Goal: Task Accomplishment & Management: Complete application form

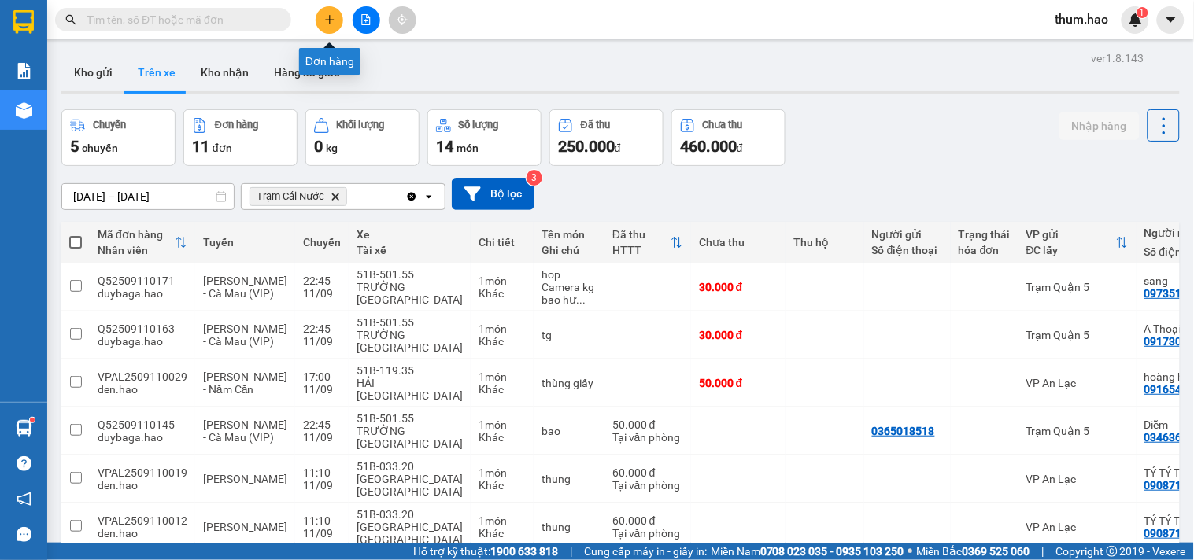
click at [329, 30] on button at bounding box center [330, 20] width 28 height 28
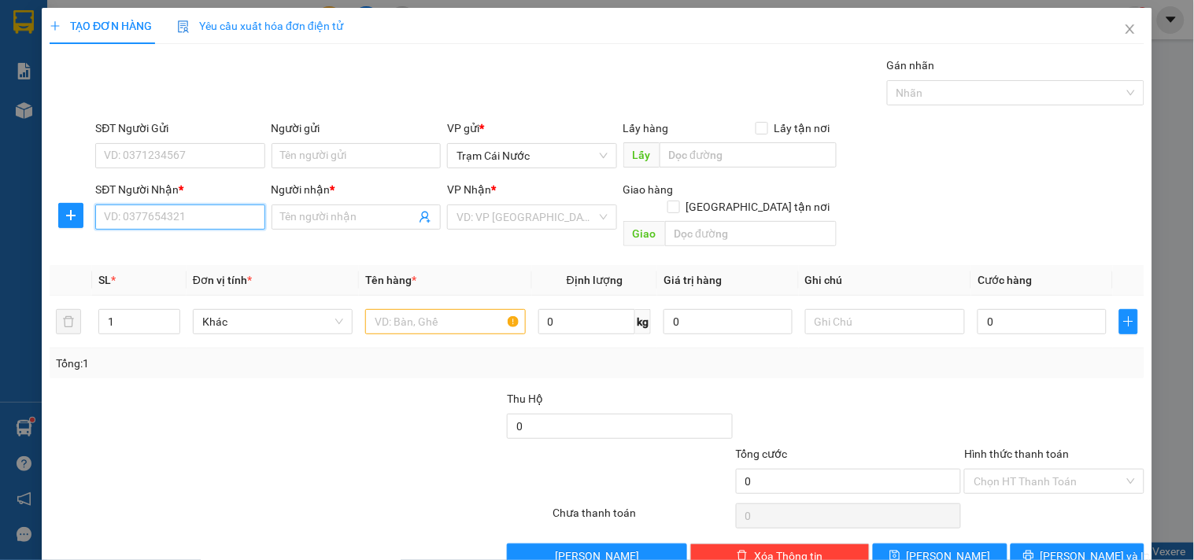
click at [159, 217] on input "SĐT Người Nhận *" at bounding box center [179, 217] width 169 height 25
type input "0944334205"
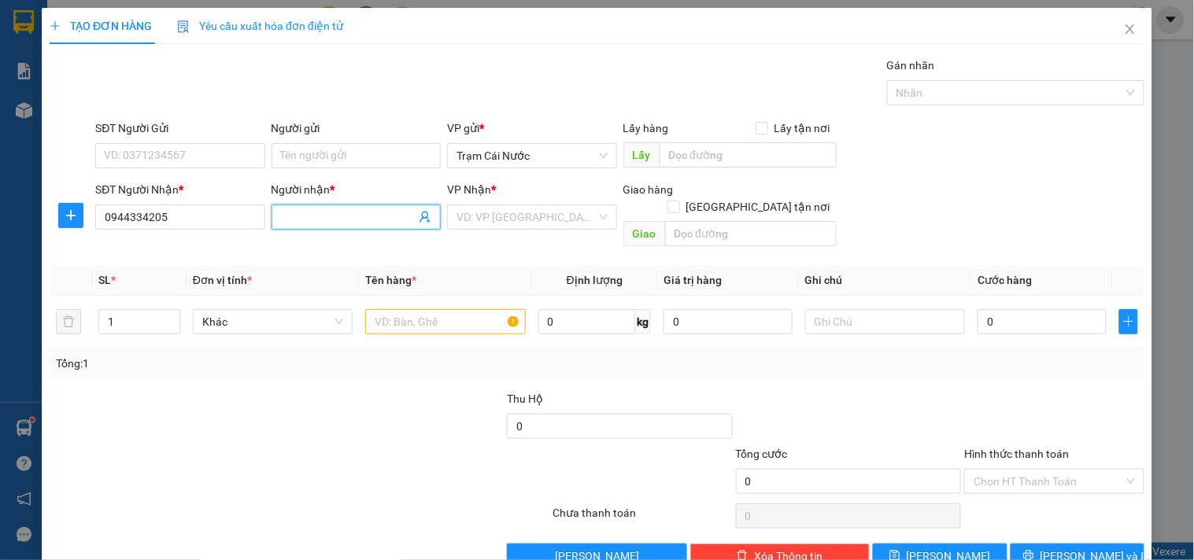
click at [325, 217] on input "Người nhận *" at bounding box center [348, 217] width 135 height 17
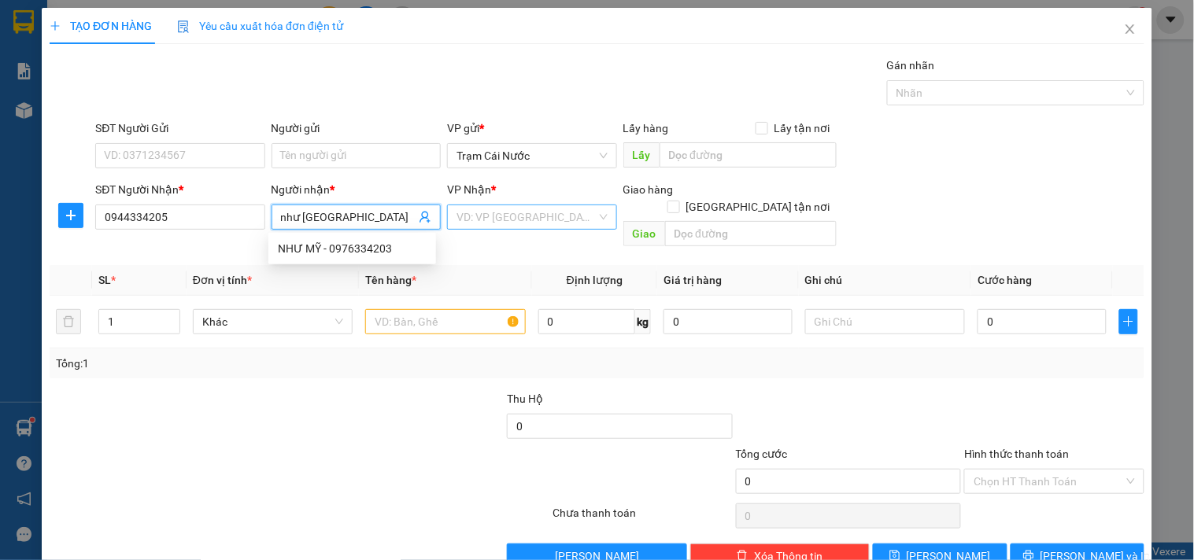
type input "như [GEOGRAPHIC_DATA]"
click at [516, 216] on input "search" at bounding box center [525, 217] width 139 height 24
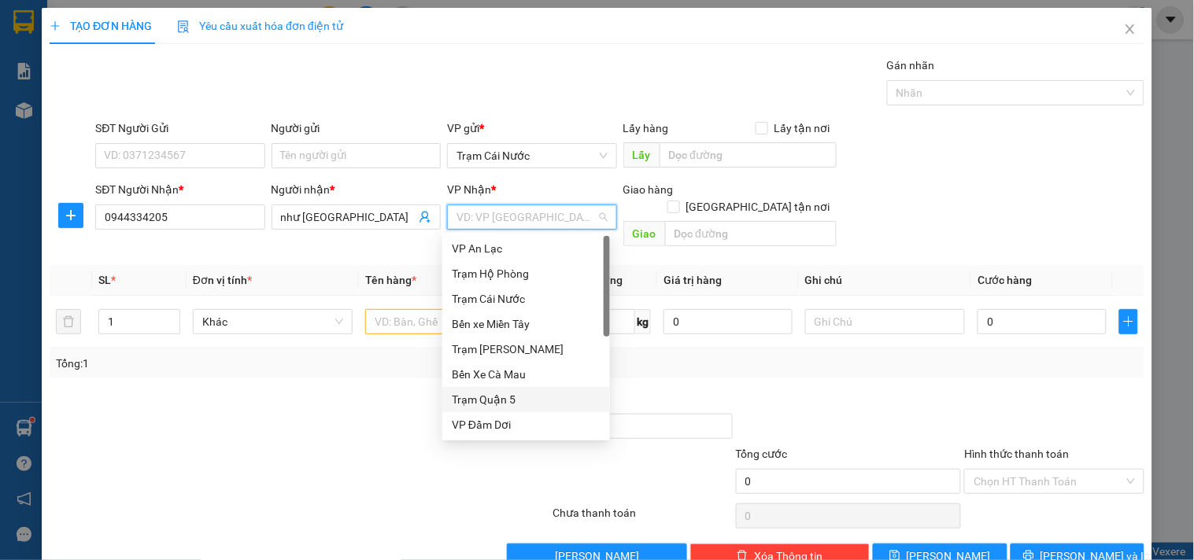
click at [483, 398] on div "Trạm Quận 5" at bounding box center [526, 399] width 149 height 17
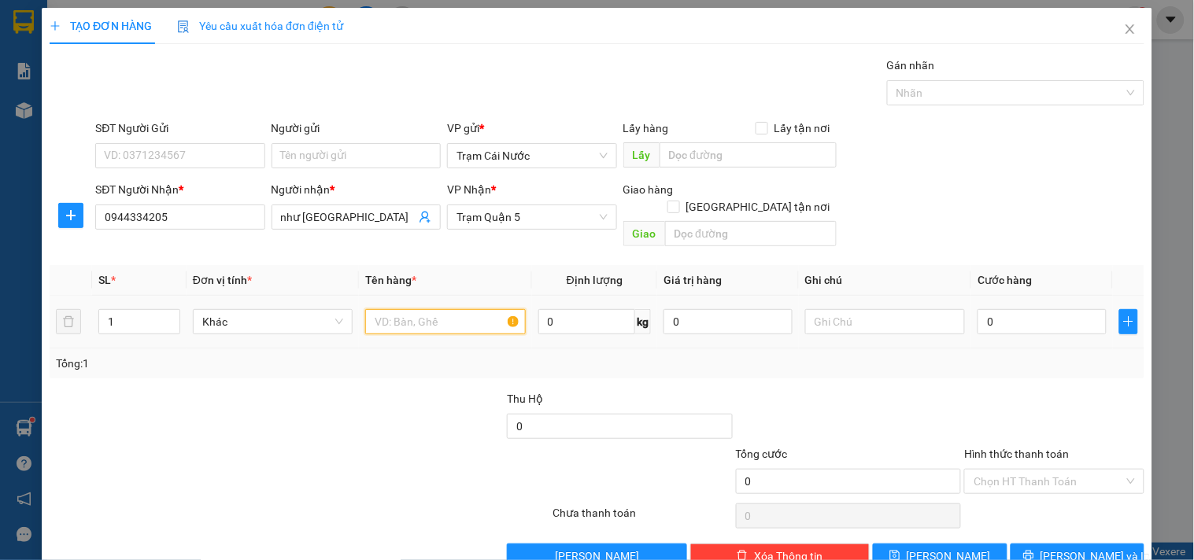
click at [408, 313] on input "text" at bounding box center [445, 321] width 160 height 25
type input "g4"
click at [1043, 309] on input "0" at bounding box center [1041, 321] width 129 height 25
type input "04"
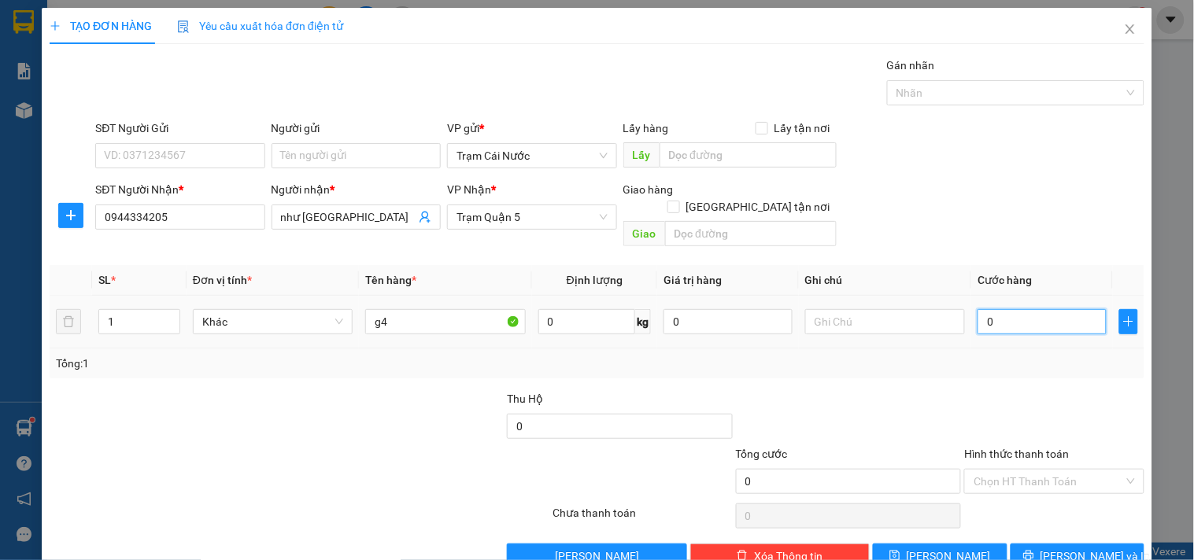
type input "4"
type input "040"
type input "40"
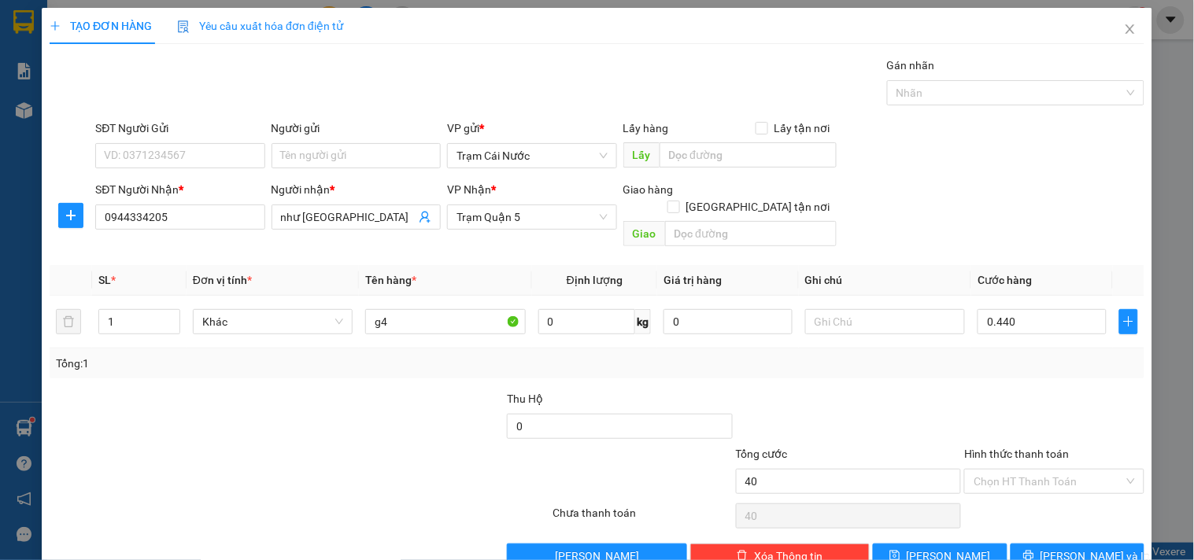
click at [1049, 218] on div "SĐT Người Nhận * 0944334205 Người nhận * như mỹ VP Nhận * Trạm Quận 5 Giao hàng…" at bounding box center [619, 217] width 1055 height 72
type input "440.000"
click at [1036, 309] on input "440.000" at bounding box center [1041, 321] width 129 height 25
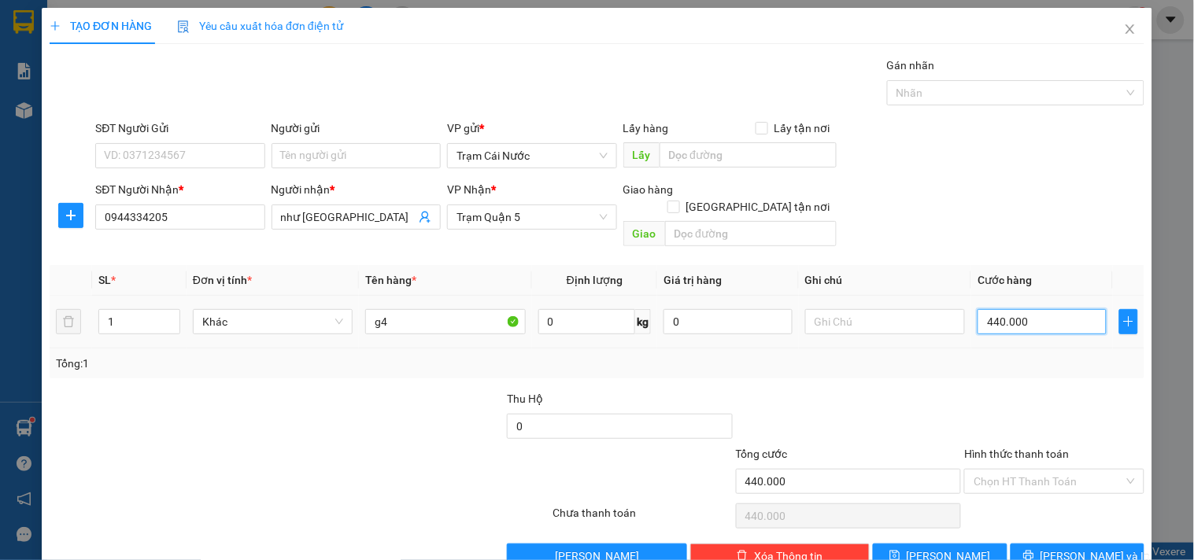
type input "0"
type input "004"
type input "4"
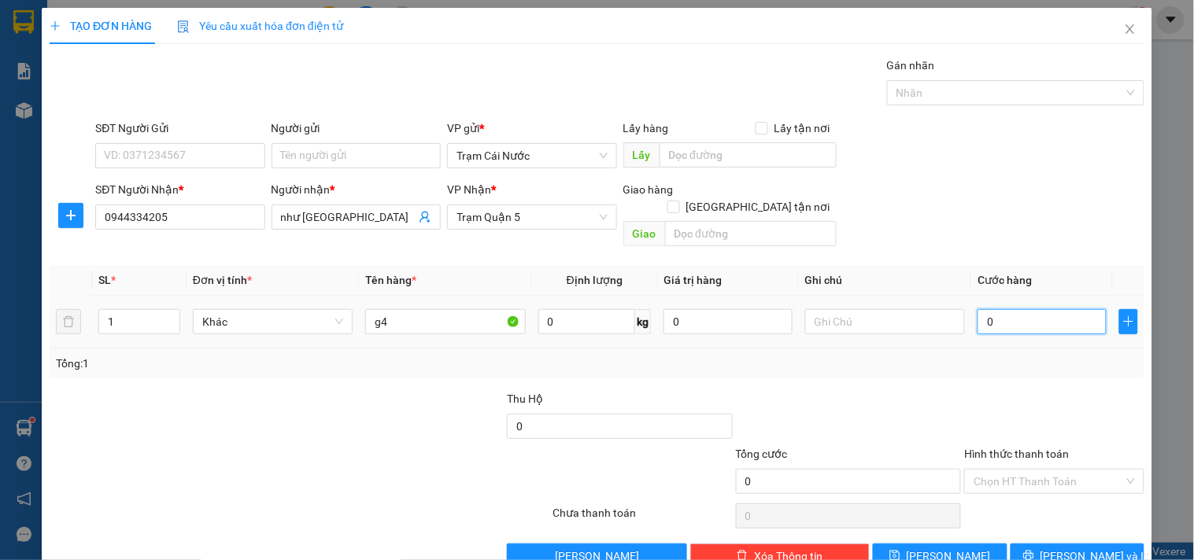
type input "4"
type input "0.040"
type input "40"
type input "40.000"
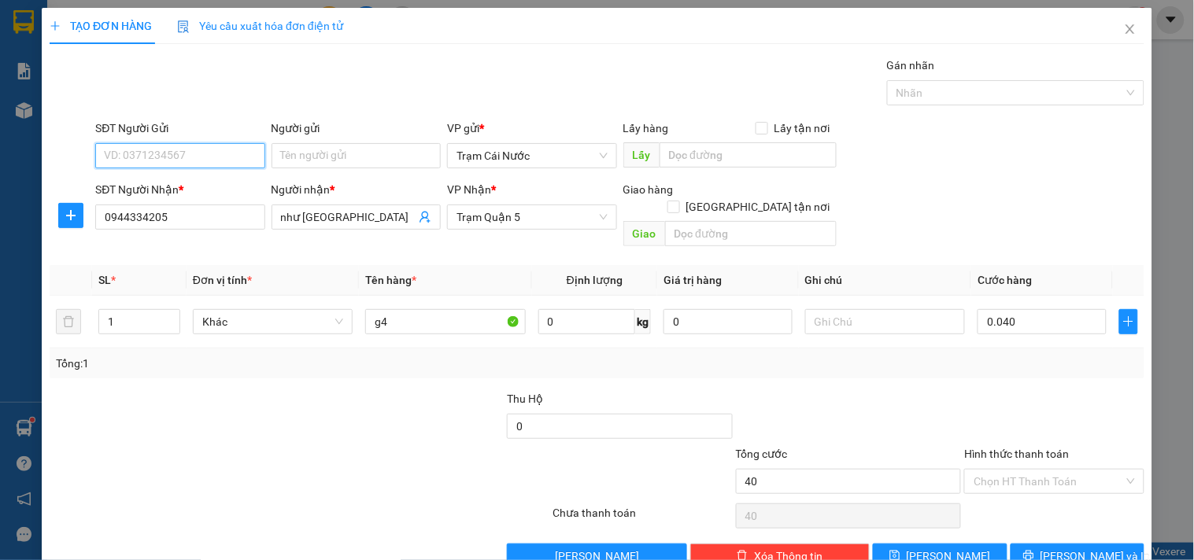
type input "40.000"
click at [124, 146] on input "SĐT Người Gửi" at bounding box center [179, 155] width 169 height 25
type input "0918928627"
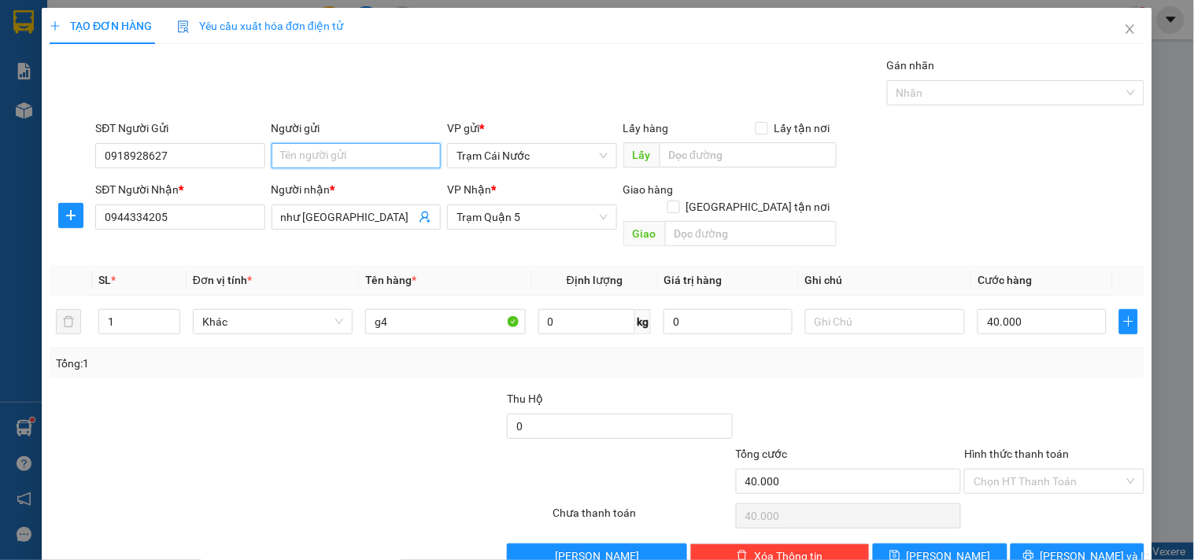
click at [334, 150] on input "Người gửi" at bounding box center [355, 155] width 169 height 25
type input "t"
type input "T"
click at [1084, 185] on div "SĐT Người Nhận * 0944334205 Người nhận * như mỹ VP Nhận * Trạm Quận 5 Giao hàng…" at bounding box center [619, 217] width 1055 height 72
click at [1058, 470] on input "Hình thức thanh toán" at bounding box center [1048, 482] width 150 height 24
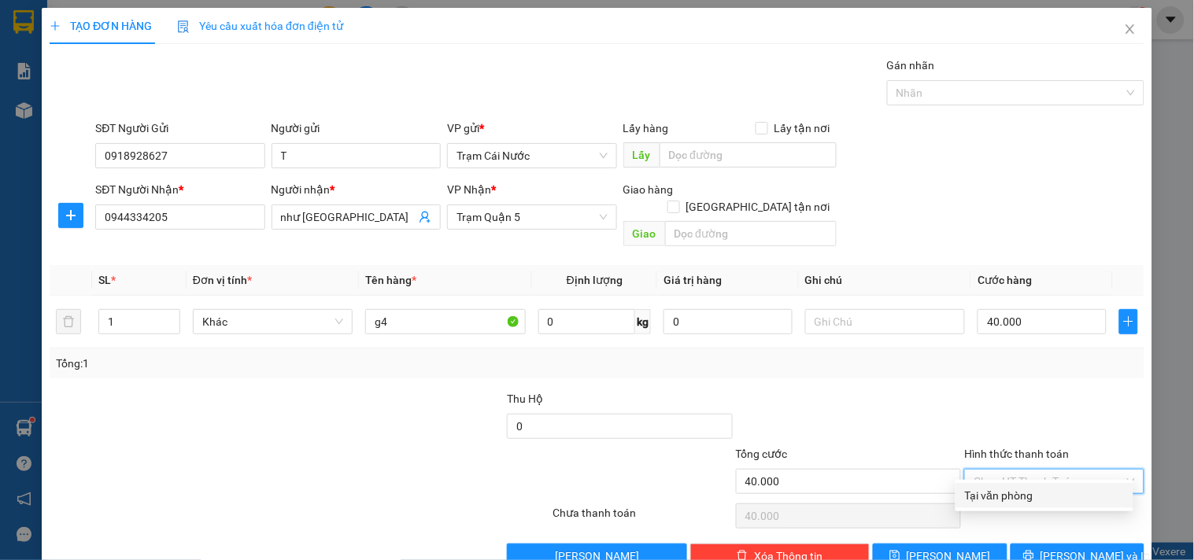
click at [1020, 497] on div "Tại văn phòng" at bounding box center [1044, 495] width 159 height 17
type input "0"
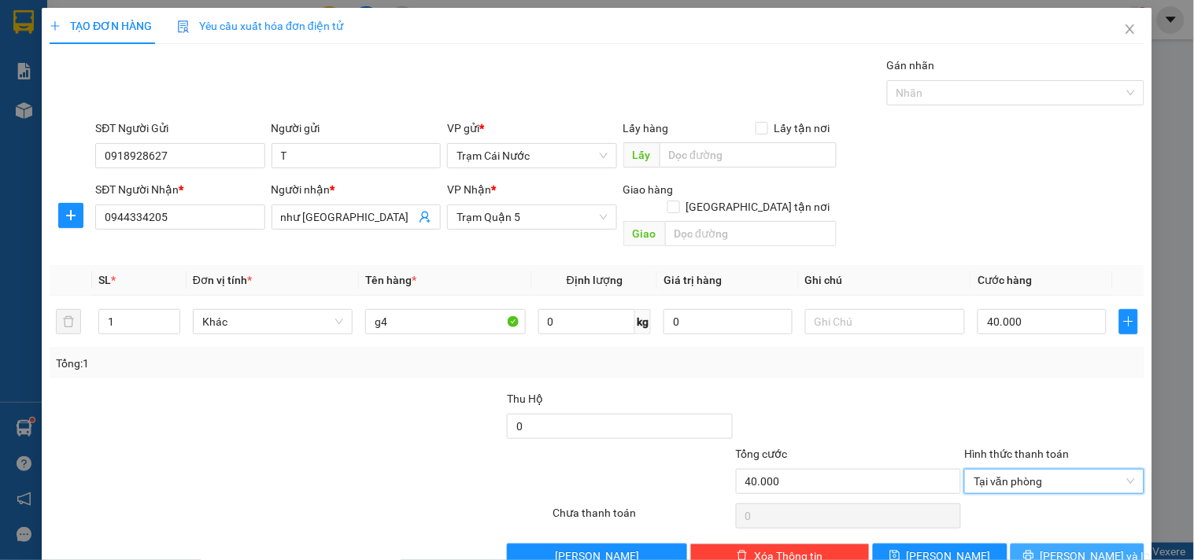
click at [1065, 548] on span "[PERSON_NAME] và In" at bounding box center [1095, 556] width 110 height 17
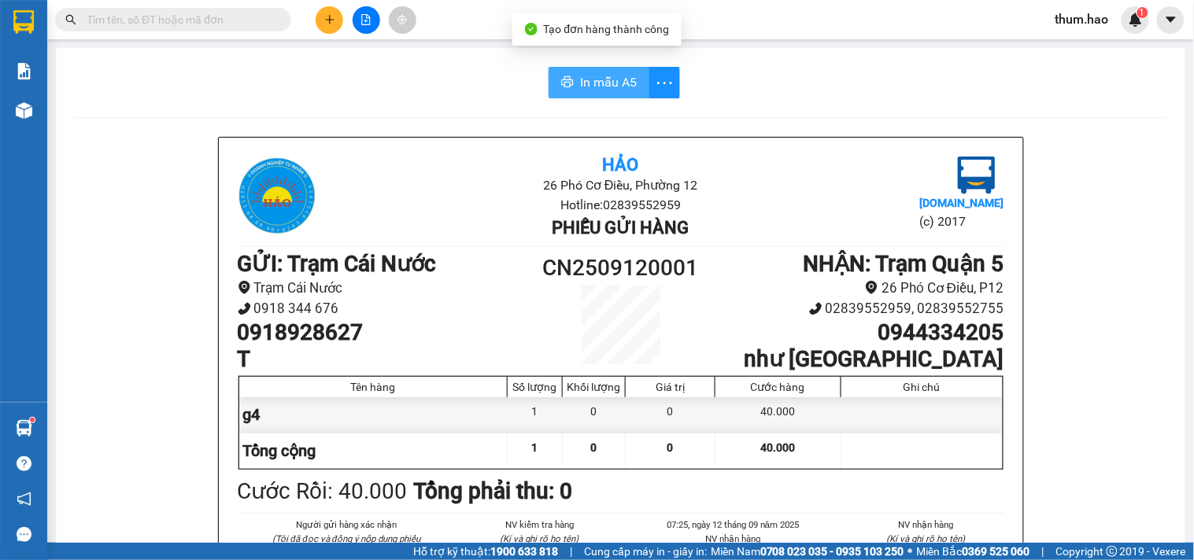
click at [599, 89] on span "In mẫu A5" at bounding box center [608, 82] width 57 height 20
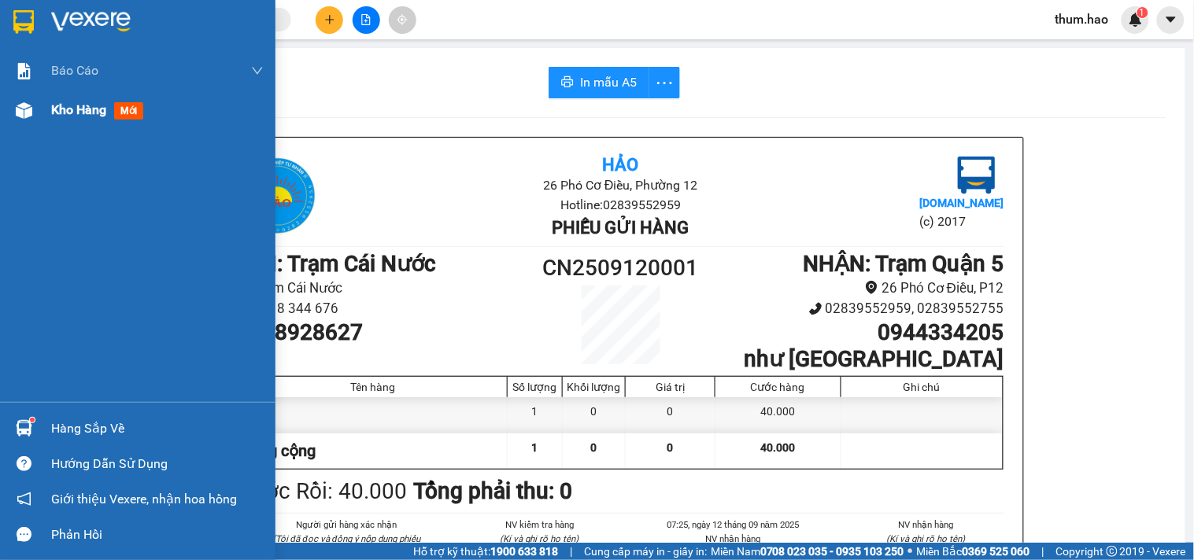
click at [90, 109] on span "Kho hàng" at bounding box center [78, 109] width 55 height 15
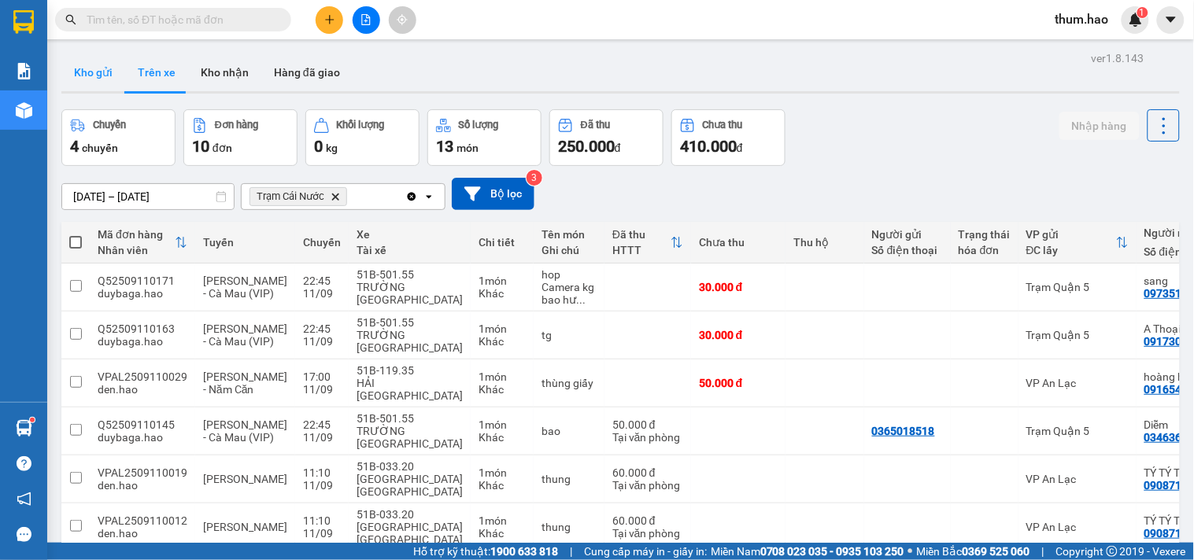
click at [105, 79] on button "Kho gửi" at bounding box center [93, 73] width 64 height 38
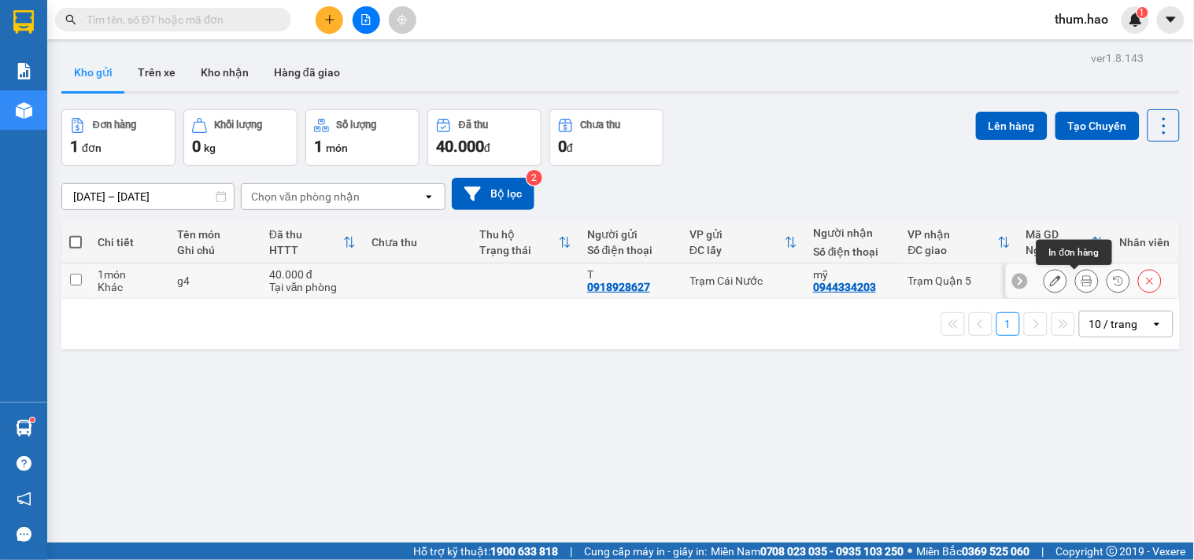
click at [1081, 281] on icon at bounding box center [1086, 280] width 11 height 11
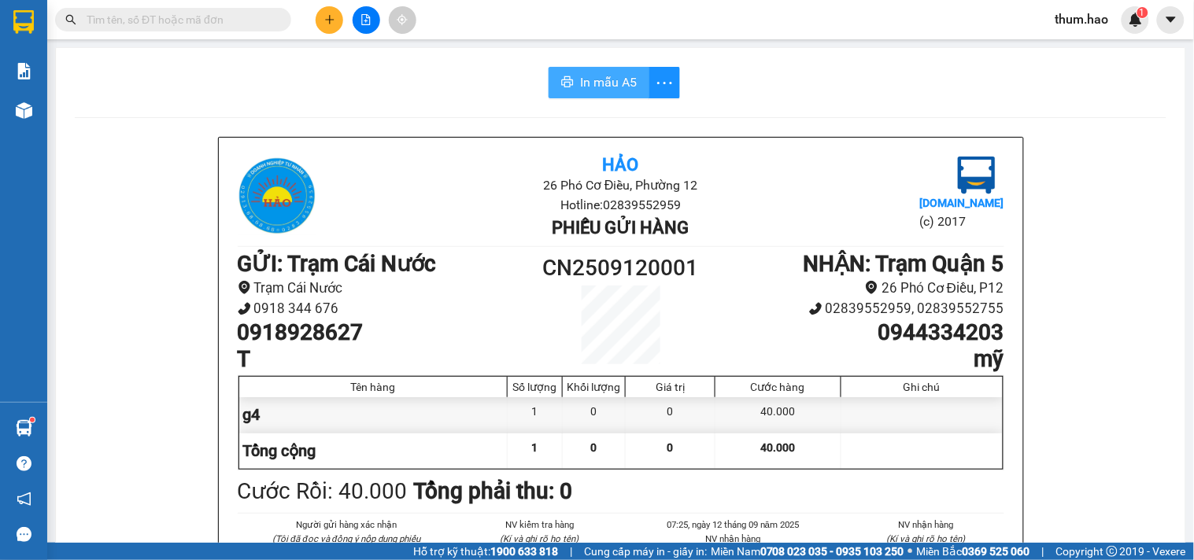
click at [618, 89] on span "In mẫu A5" at bounding box center [608, 82] width 57 height 20
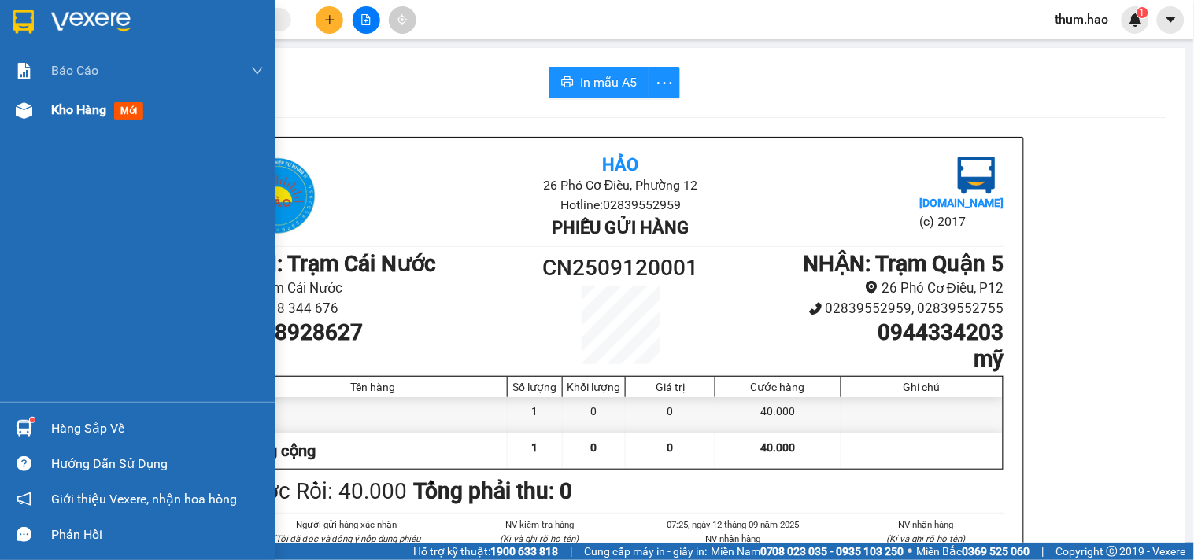
click at [77, 108] on span "Kho hàng" at bounding box center [78, 109] width 55 height 15
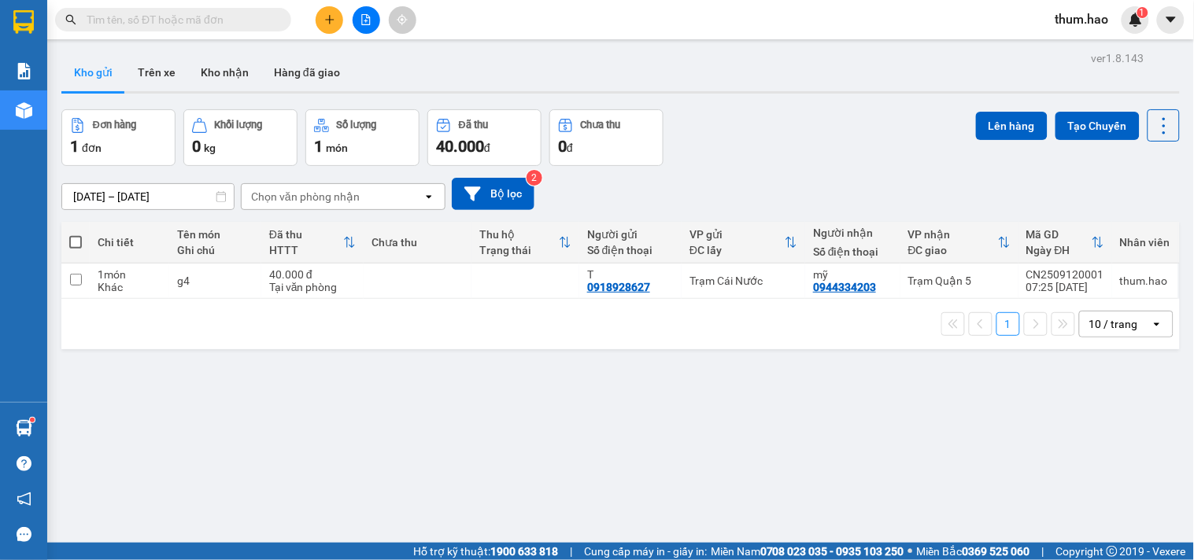
click at [72, 242] on span at bounding box center [75, 242] width 13 height 13
click at [76, 234] on input "checkbox" at bounding box center [76, 234] width 0 height 0
checkbox input "true"
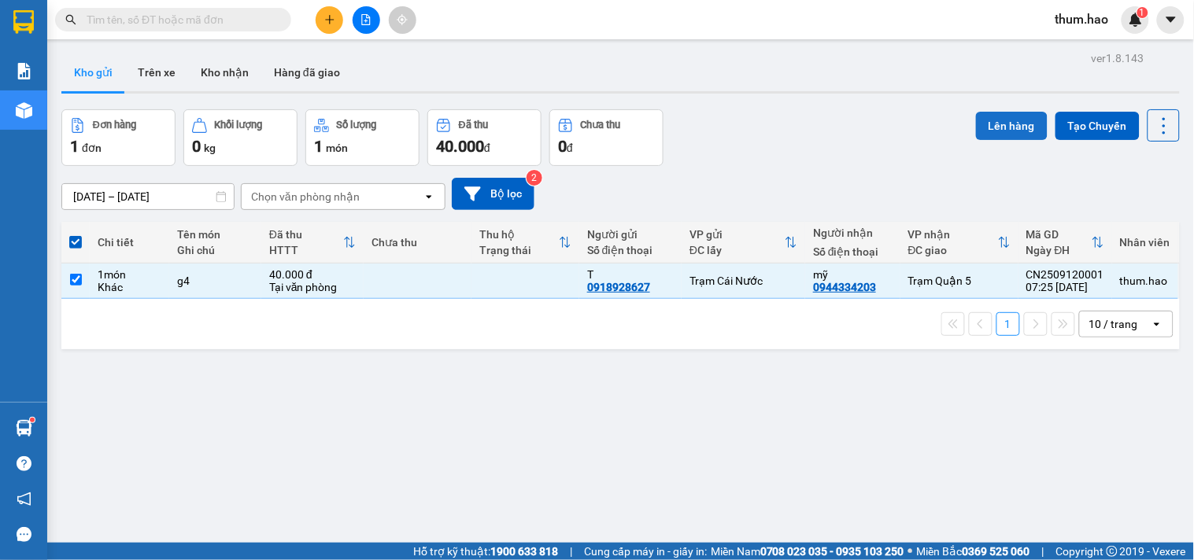
click at [998, 127] on button "Lên hàng" at bounding box center [1012, 126] width 72 height 28
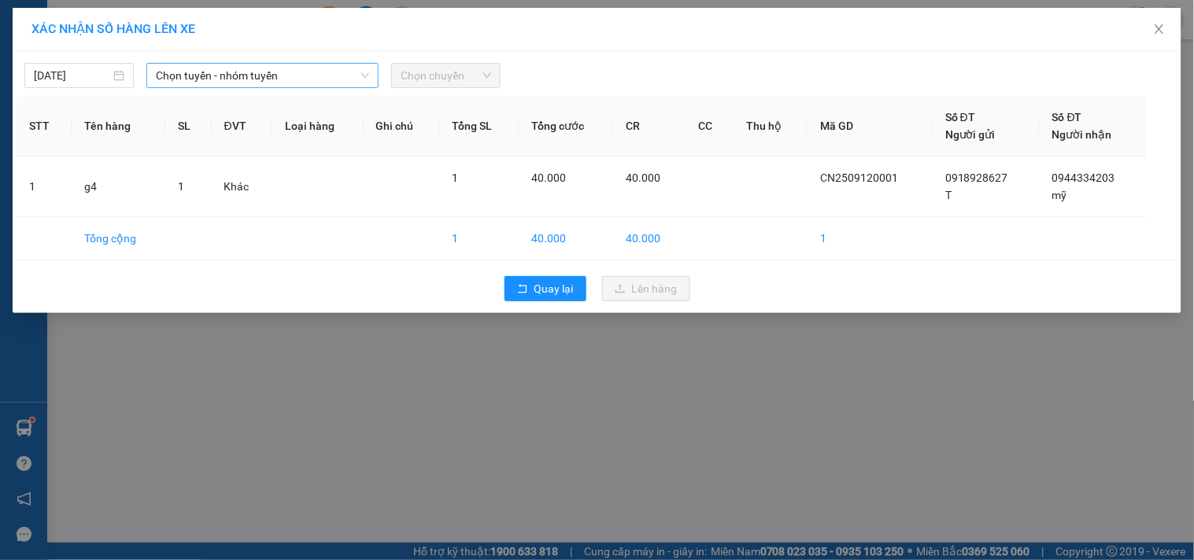
click at [356, 79] on span "Chọn tuyến - nhóm tuyến" at bounding box center [262, 76] width 213 height 24
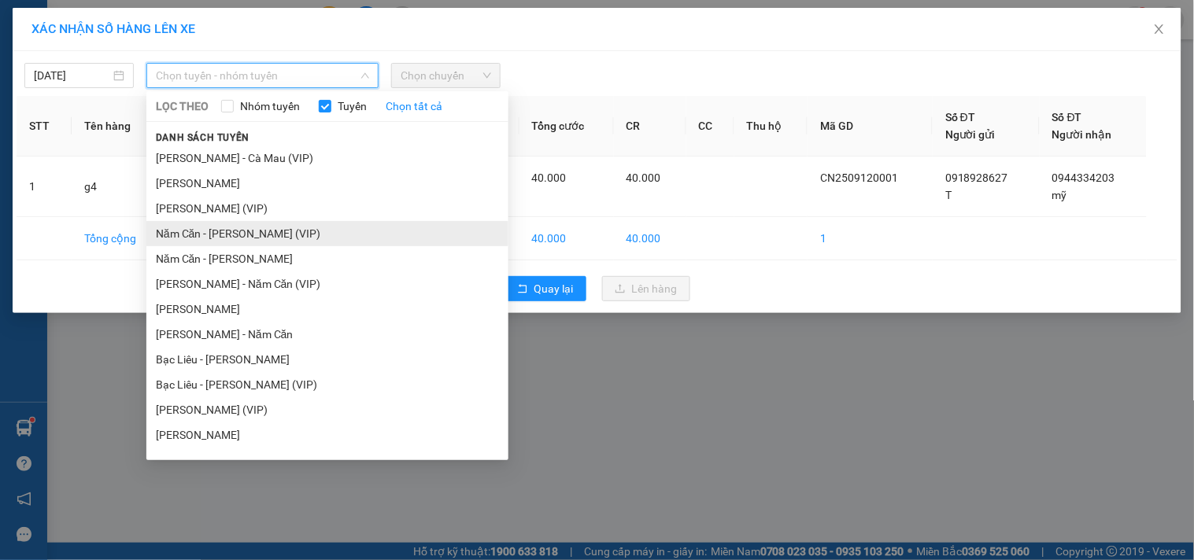
click at [286, 238] on li "Năm Căn - [PERSON_NAME] (VIP)" at bounding box center [327, 233] width 362 height 25
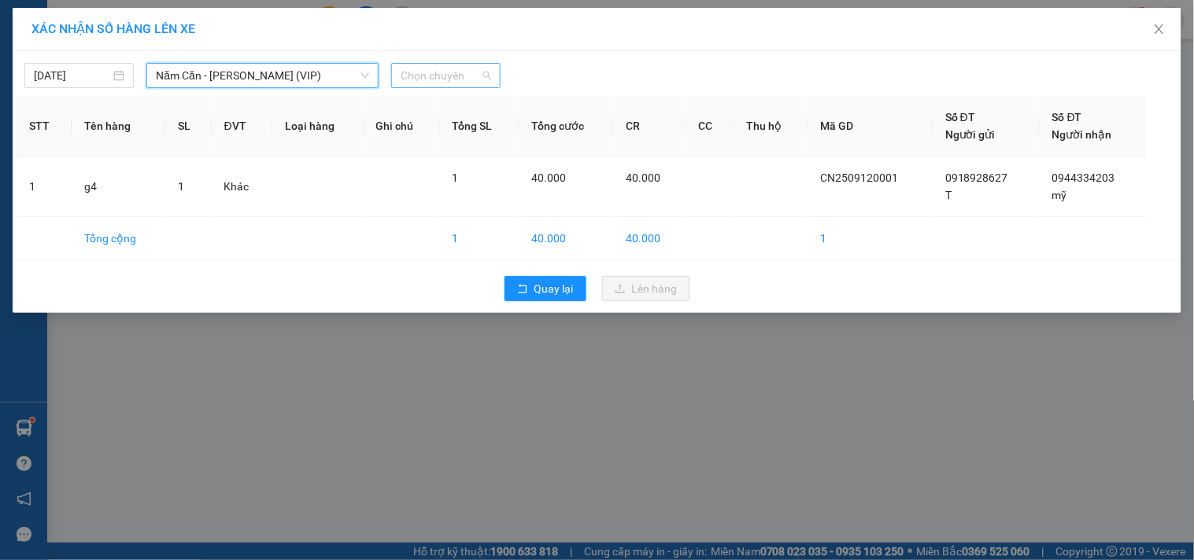
click at [465, 76] on span "Chọn chuyến" at bounding box center [446, 76] width 90 height 24
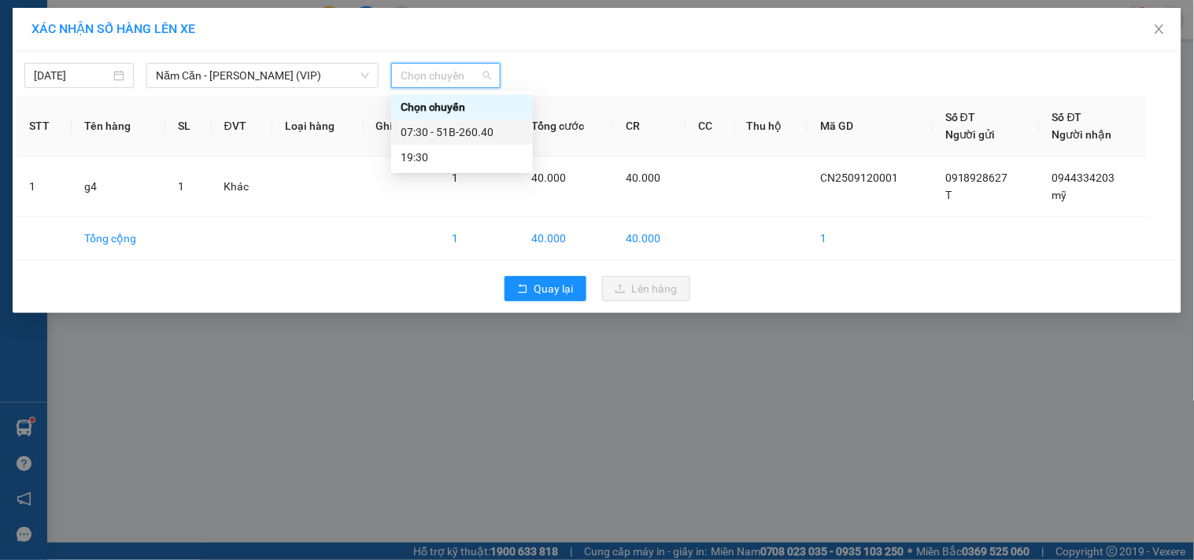
click at [476, 127] on div "07:30 - 51B-260.40" at bounding box center [462, 132] width 123 height 17
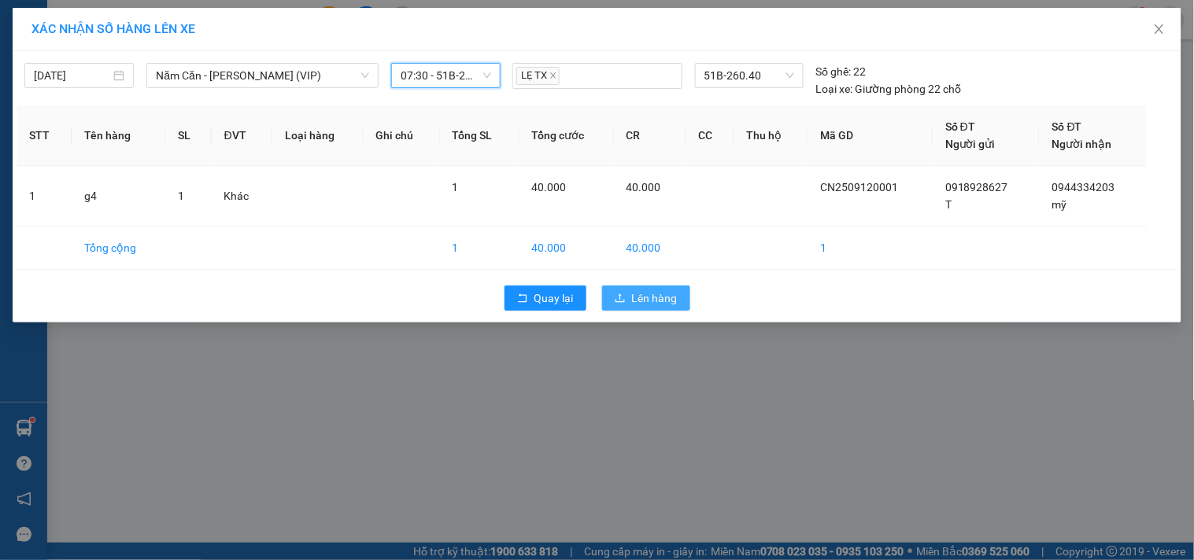
click at [616, 294] on icon "upload" at bounding box center [620, 298] width 11 height 11
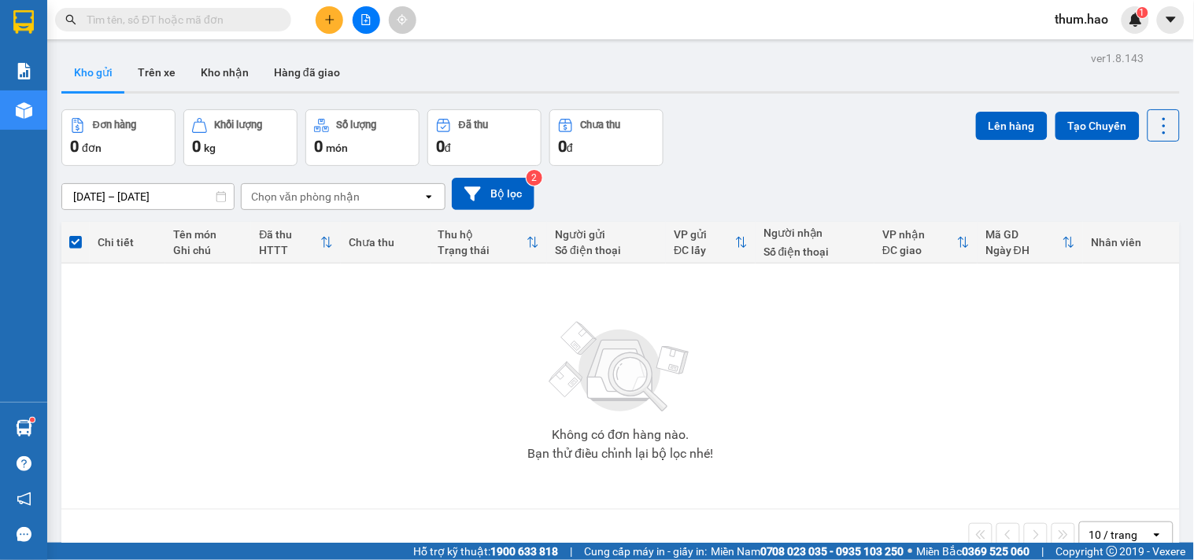
click at [205, 24] on input "text" at bounding box center [180, 19] width 186 height 17
click at [77, 237] on span at bounding box center [75, 242] width 13 height 13
click at [76, 234] on input "checkbox" at bounding box center [76, 234] width 0 height 0
click at [75, 240] on span at bounding box center [75, 242] width 13 height 13
click at [76, 234] on input "checkbox" at bounding box center [76, 234] width 0 height 0
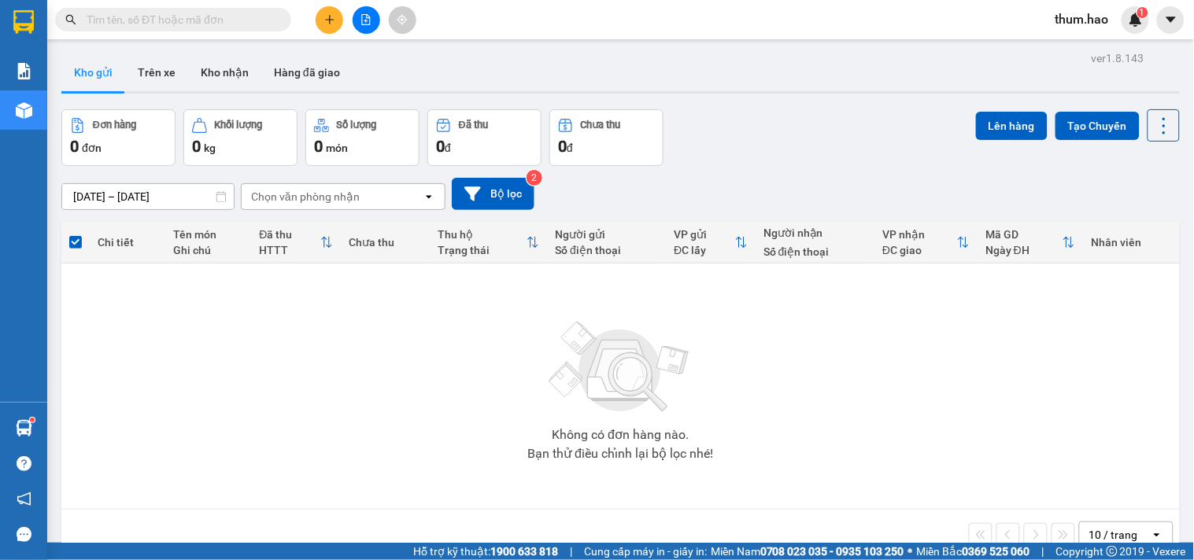
click at [175, 17] on input "text" at bounding box center [180, 19] width 186 height 17
click at [332, 16] on icon "plus" at bounding box center [329, 19] width 11 height 11
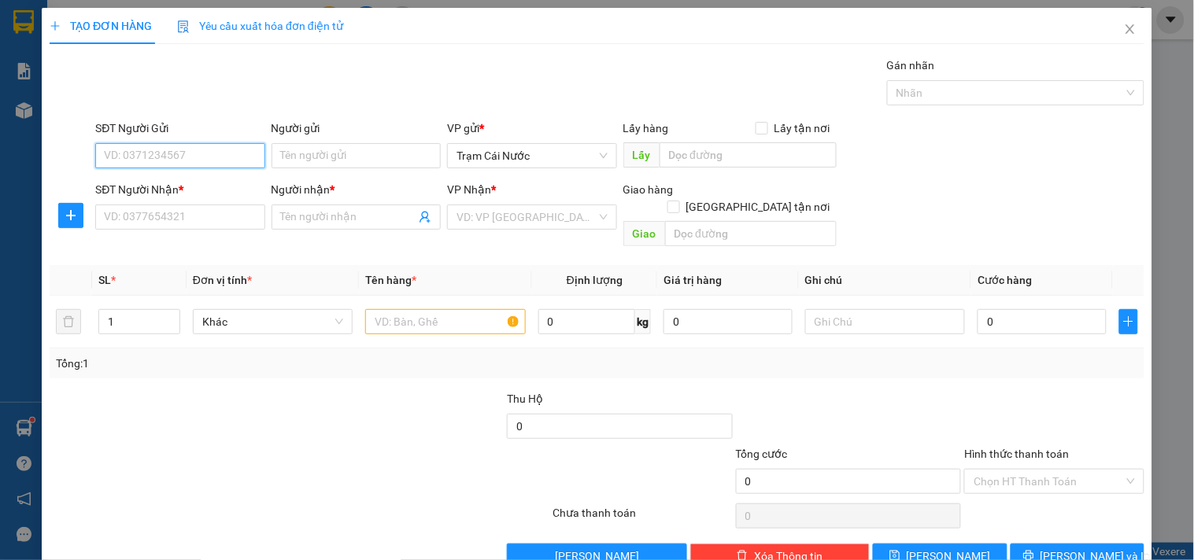
click at [193, 155] on input "SĐT Người Gửi" at bounding box center [179, 155] width 169 height 25
type input "0941386454"
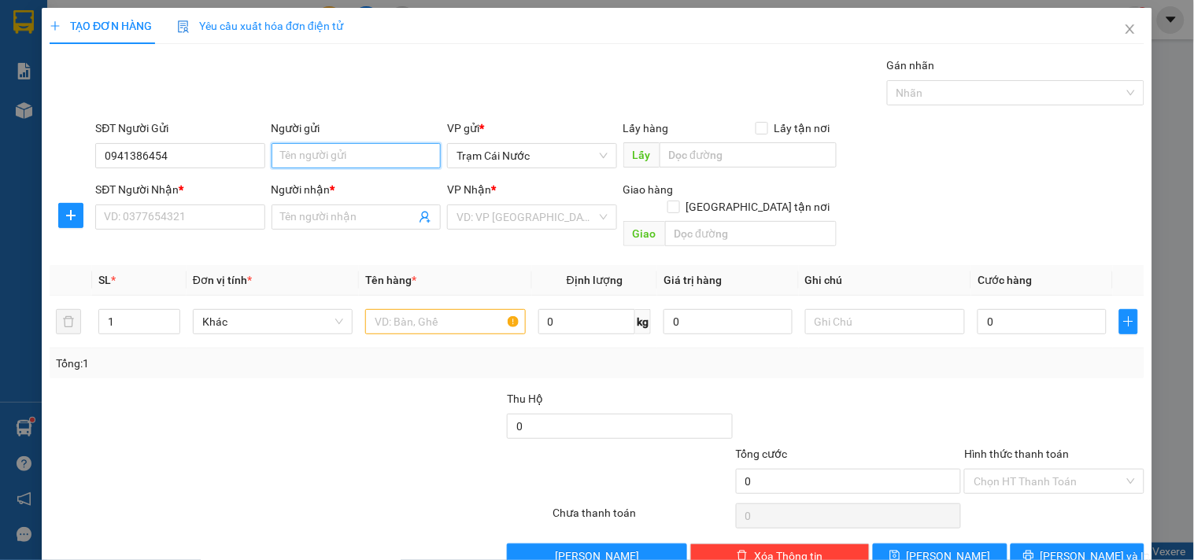
click at [319, 153] on input "Người gửi" at bounding box center [355, 155] width 169 height 25
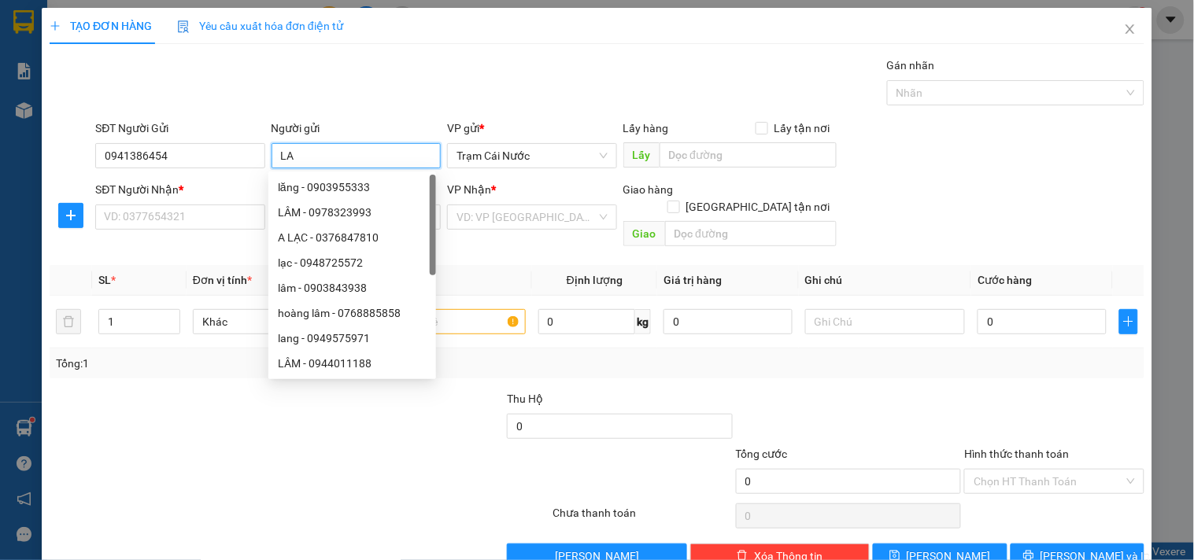
type input "L"
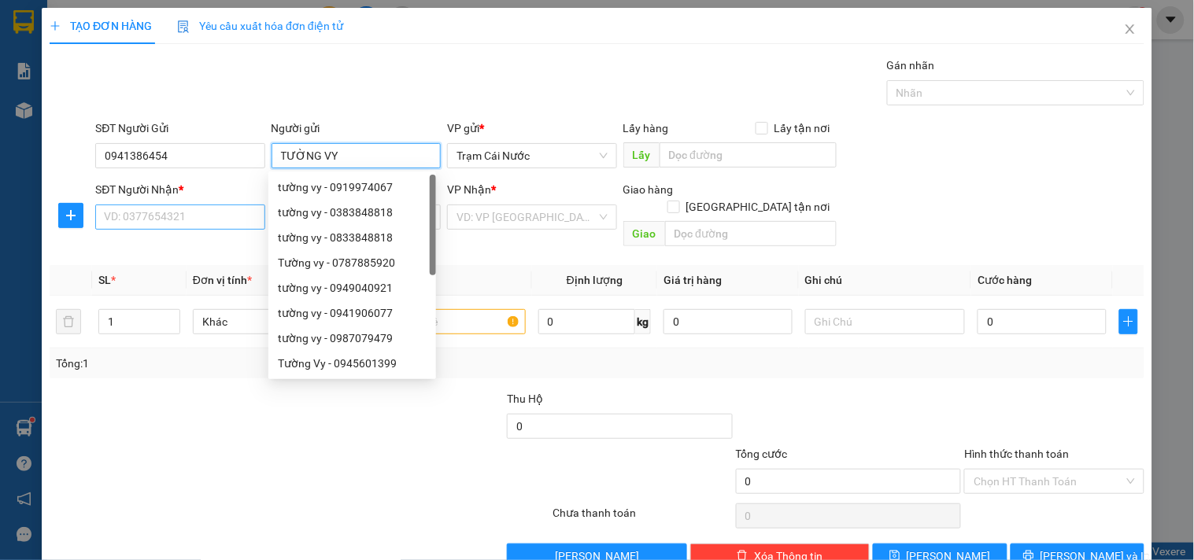
type input "TƯỜNG VY"
click at [191, 221] on input "SĐT Người Nhận *" at bounding box center [179, 217] width 169 height 25
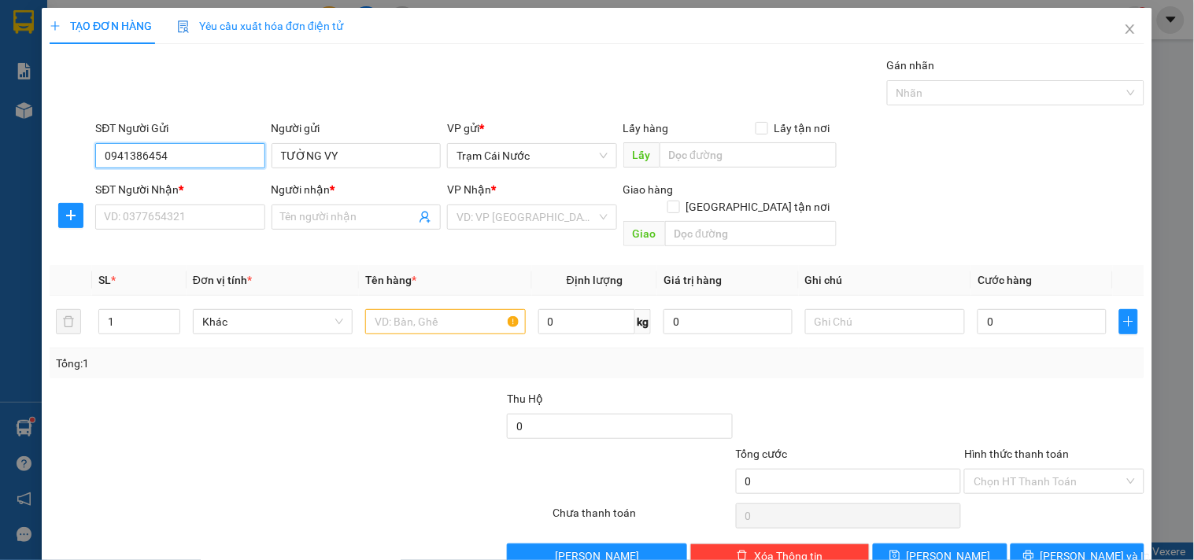
click at [230, 160] on input "0941386454" at bounding box center [179, 155] width 169 height 25
type input "09"
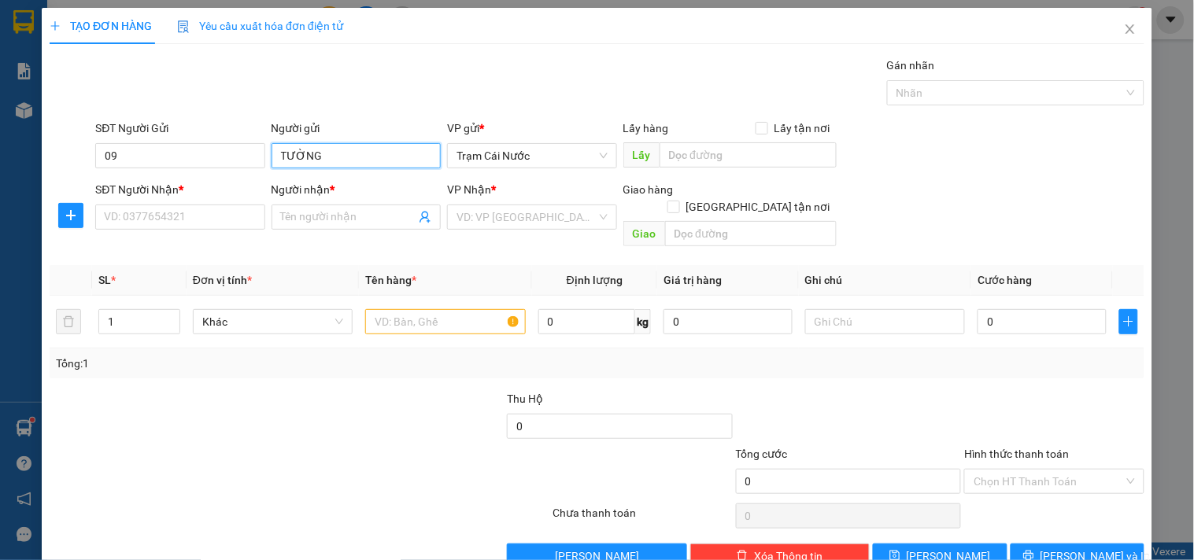
click at [356, 153] on input "TƯỜNG" at bounding box center [355, 155] width 169 height 25
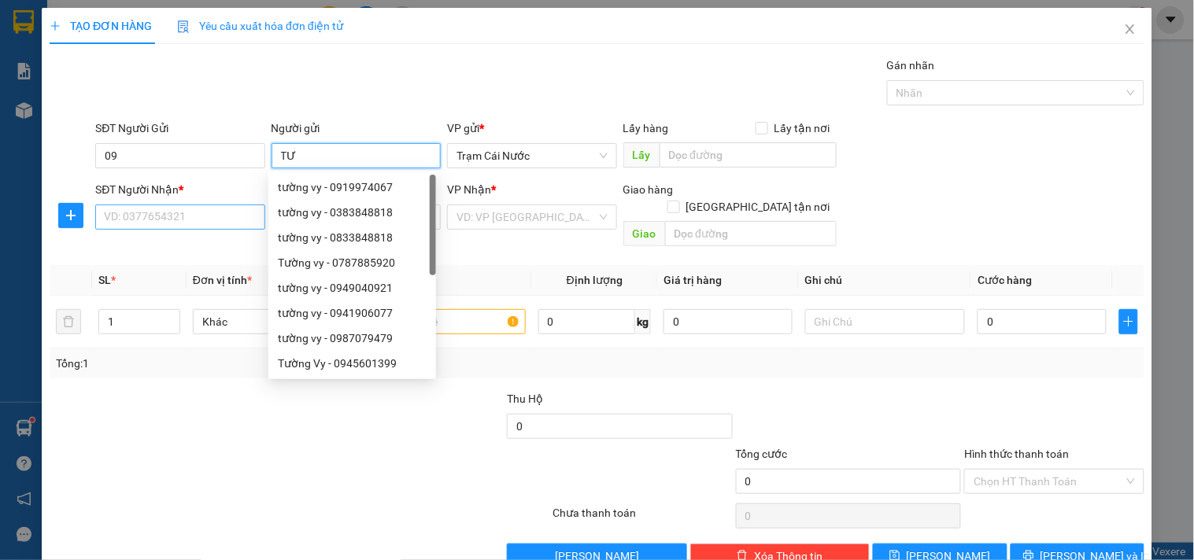
type input "T"
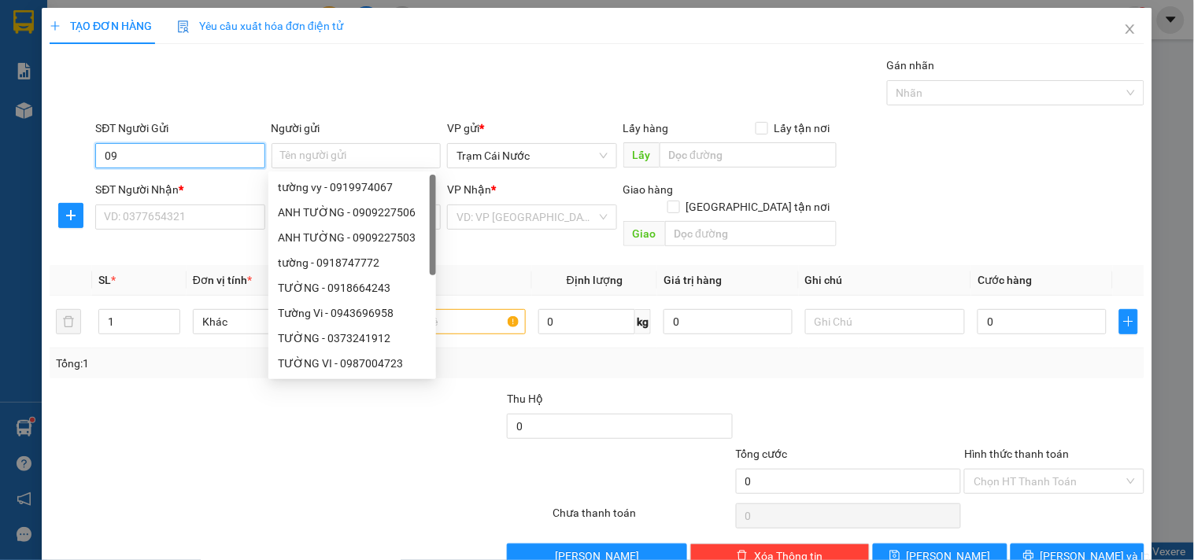
click at [124, 144] on input "09" at bounding box center [179, 155] width 169 height 25
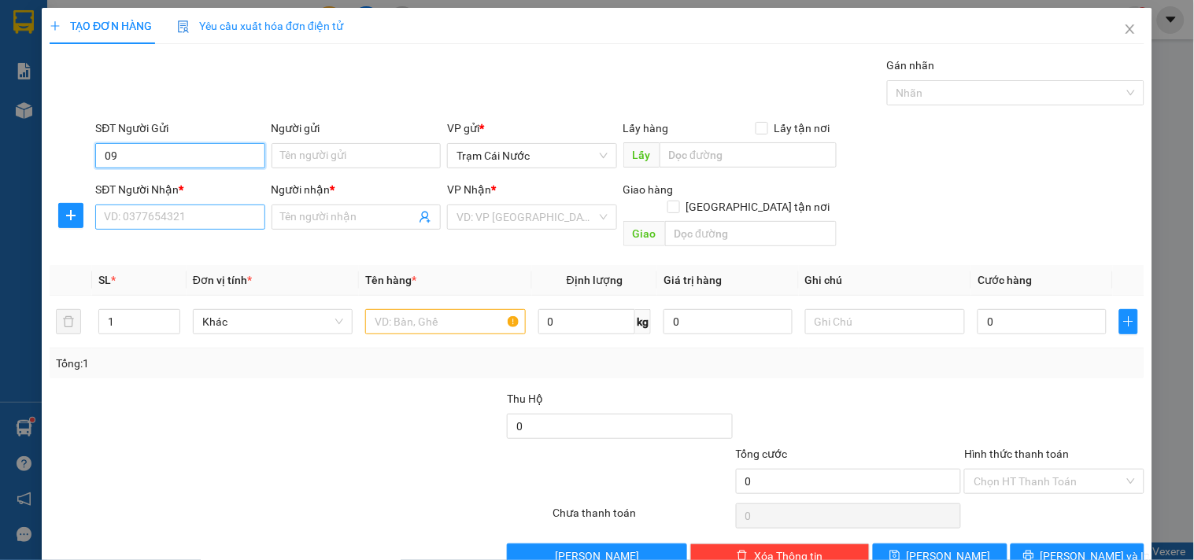
type input "0"
click at [111, 218] on input "SĐT Người Nhận *" at bounding box center [179, 217] width 169 height 25
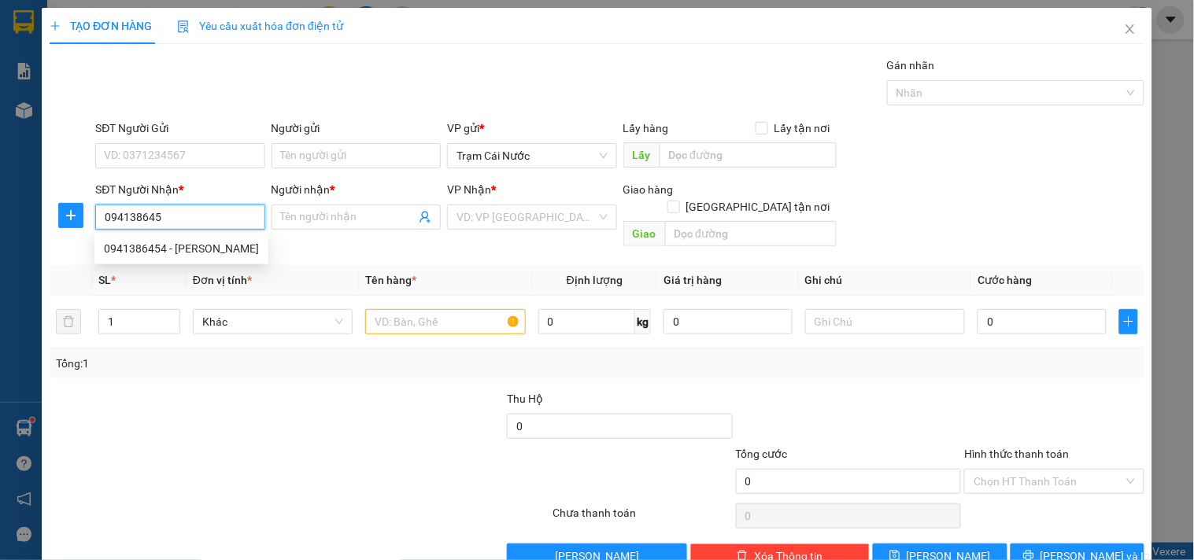
type input "0941386454"
click at [190, 247] on div "0941386454 - [PERSON_NAME]" at bounding box center [181, 248] width 155 height 17
type input "DUY"
type input "30.000"
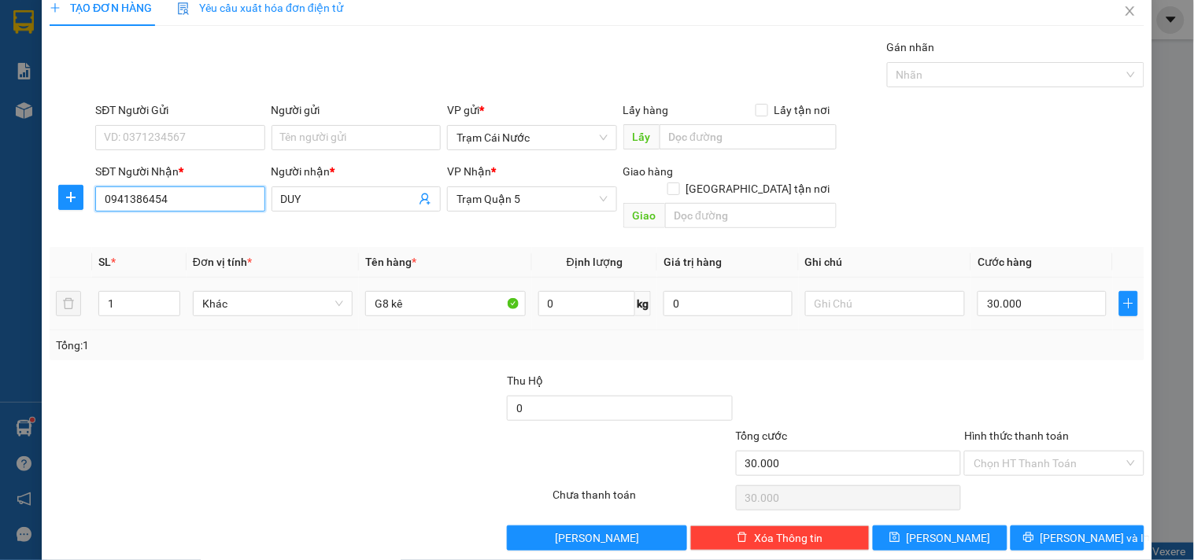
scroll to position [21, 0]
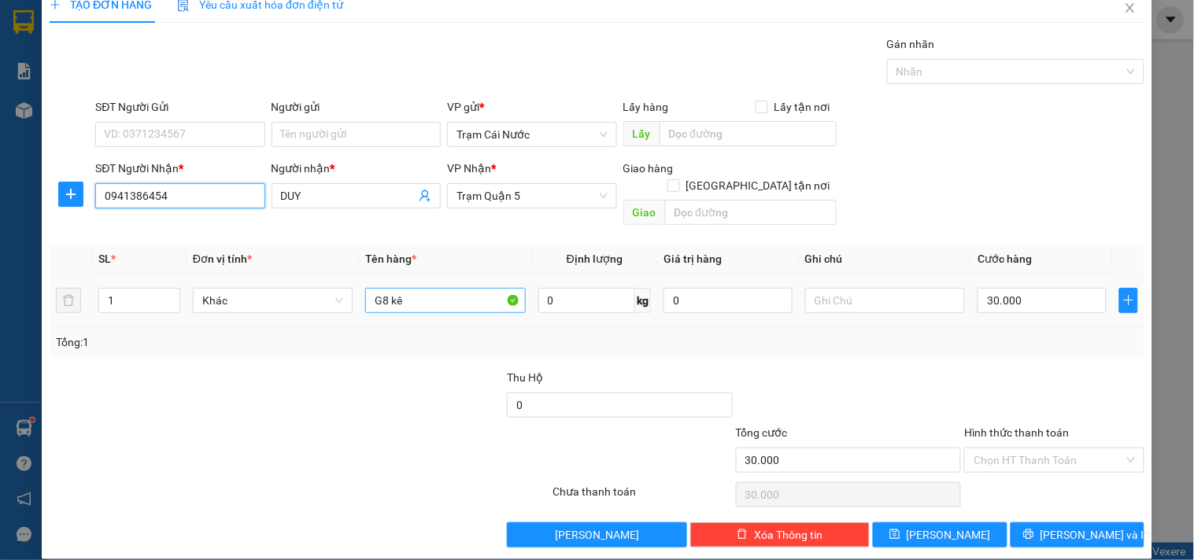
type input "0941386454"
click at [434, 293] on input "G8 kê" at bounding box center [445, 300] width 160 height 25
type input "G"
type input "VALY"
click at [852, 296] on div at bounding box center [885, 300] width 160 height 31
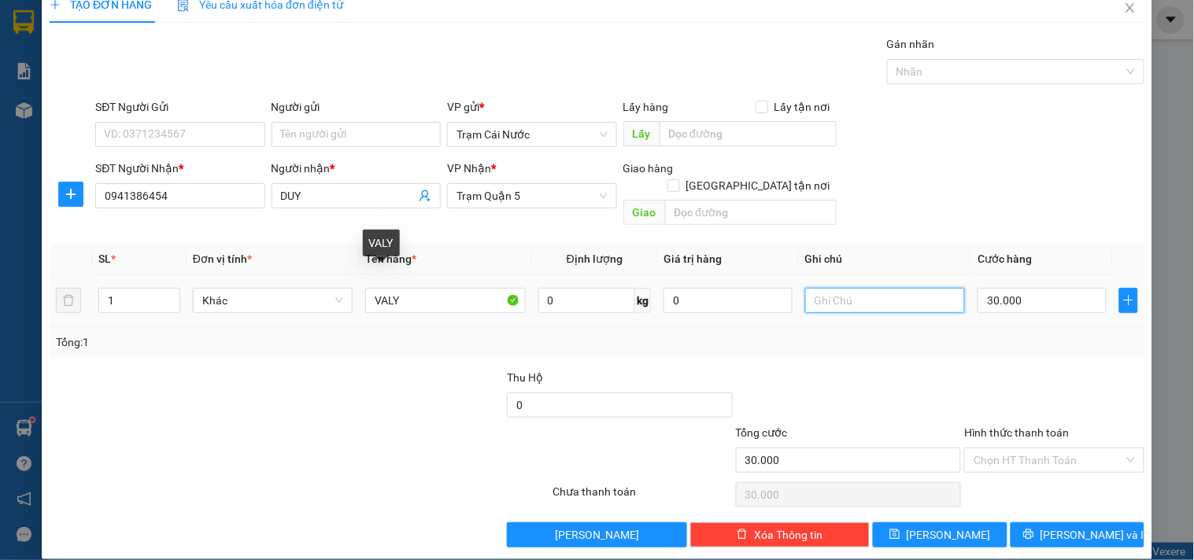
click at [851, 288] on input "text" at bounding box center [885, 300] width 160 height 25
click at [850, 289] on input "text" at bounding box center [885, 300] width 160 height 25
type input "K BAO HƯ HỔNG BỂ"
click at [1043, 288] on input "30.000" at bounding box center [1041, 300] width 129 height 25
type input "0"
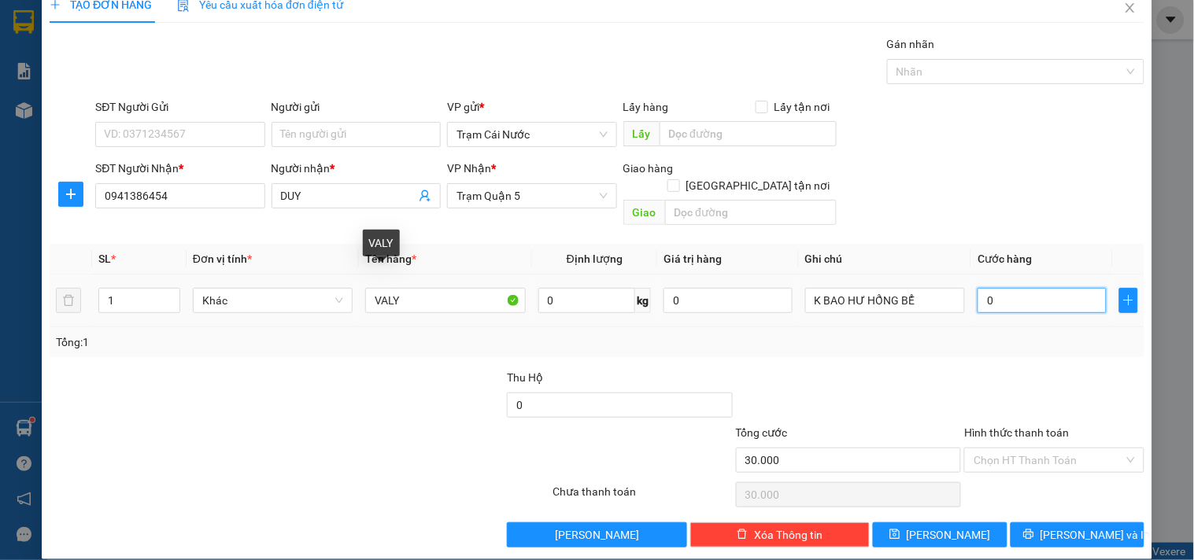
type input "0"
type input "004"
type input "4"
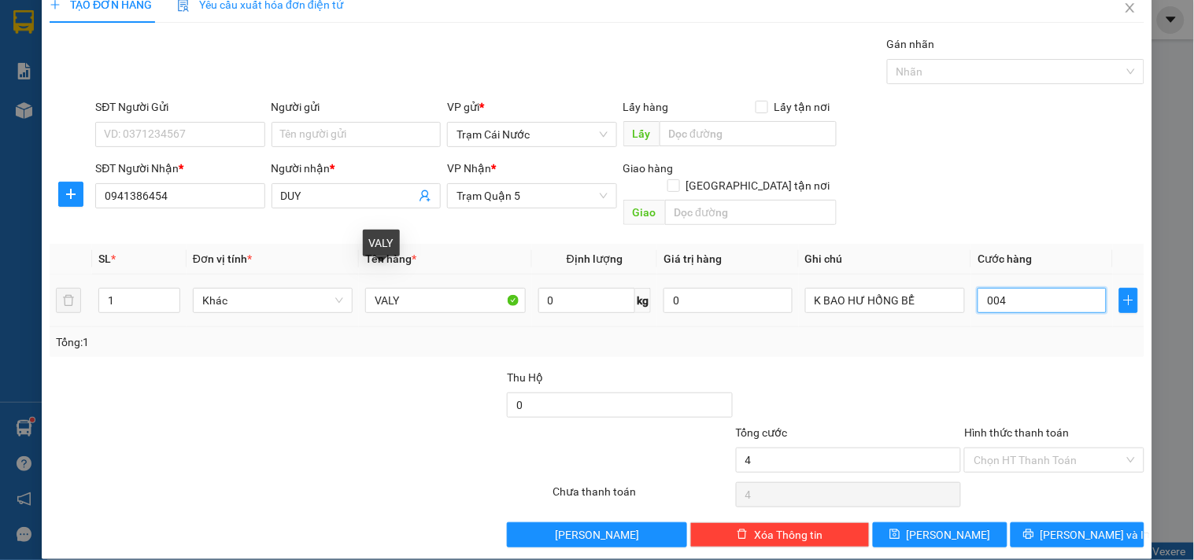
type input "0.040"
type input "40"
type input "0.040"
click at [1036, 369] on div at bounding box center [1053, 396] width 183 height 55
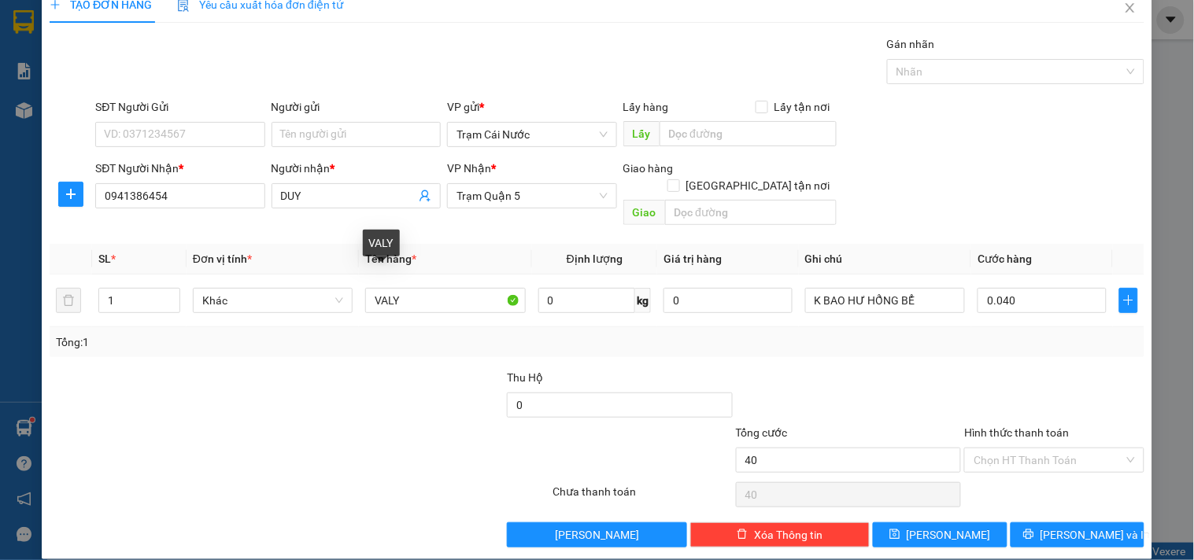
type input "40.000"
click at [1051, 449] on input "Hình thức thanh toán" at bounding box center [1048, 461] width 150 height 24
click at [1013, 474] on div "Tại văn phòng" at bounding box center [1044, 474] width 159 height 17
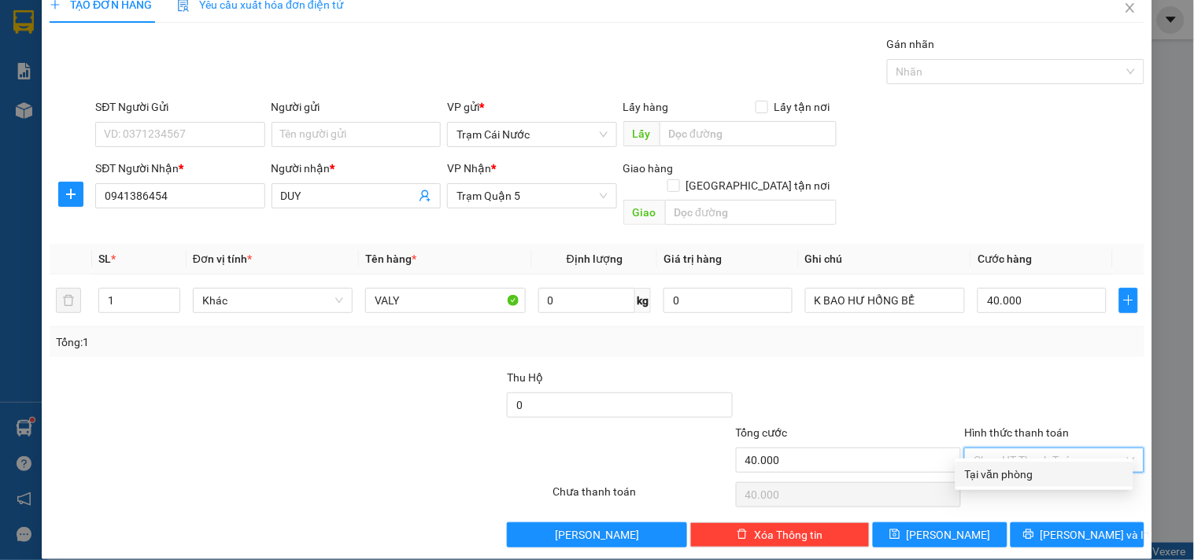
type input "0"
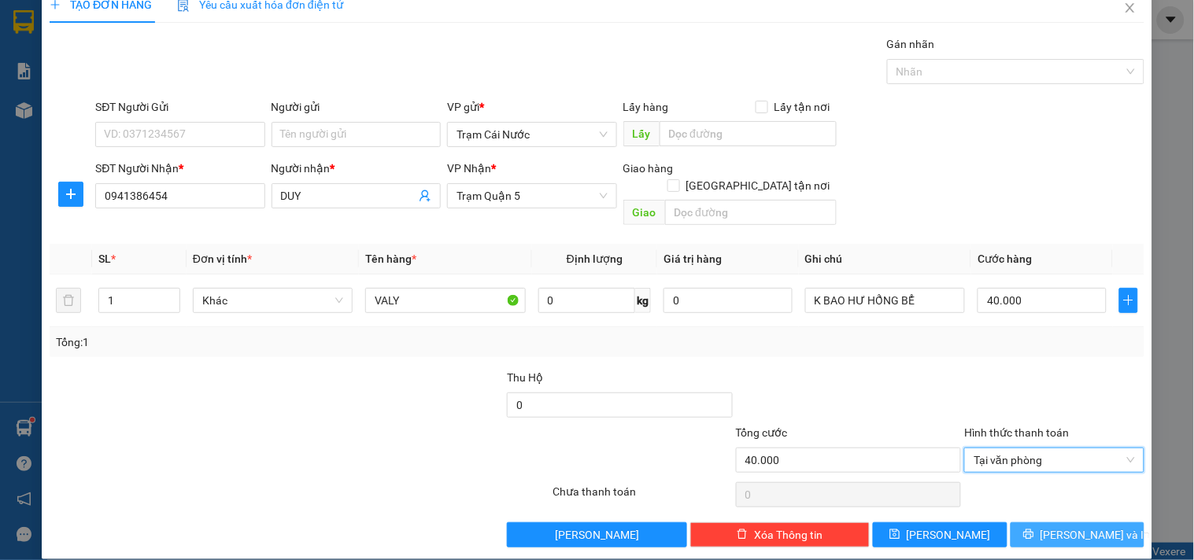
click at [1071, 526] on span "[PERSON_NAME] và In" at bounding box center [1095, 534] width 110 height 17
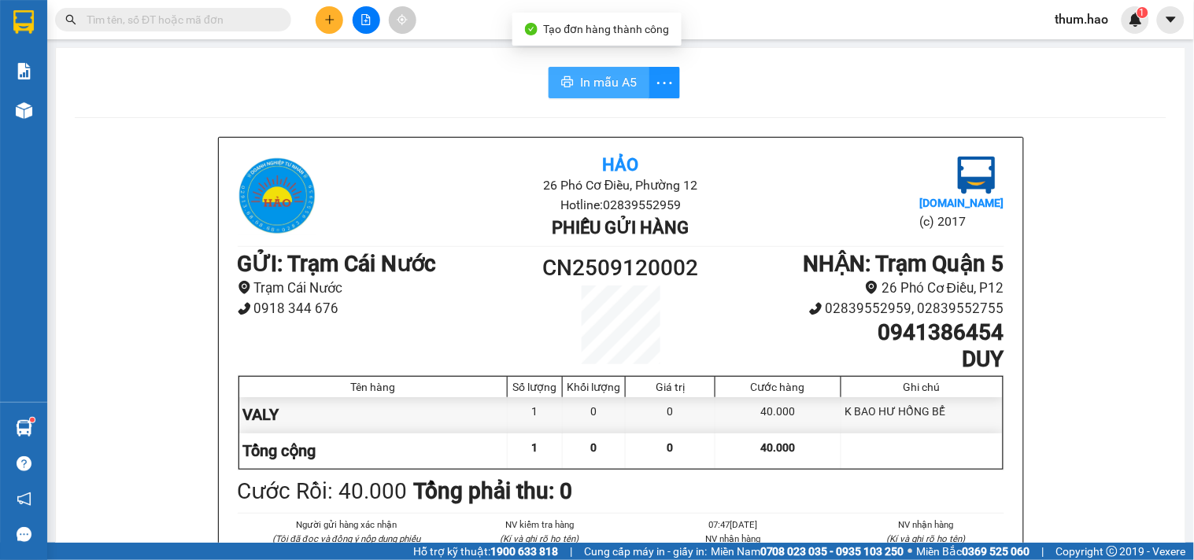
click at [561, 72] on button "In mẫu A5" at bounding box center [598, 82] width 101 height 31
